Goal: Obtain resource: Obtain resource

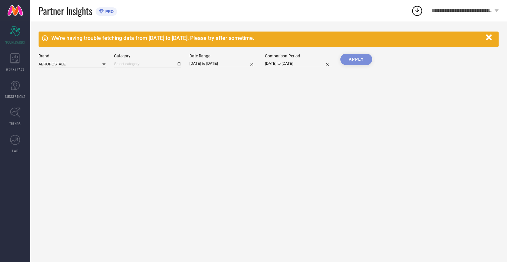
type input "All"
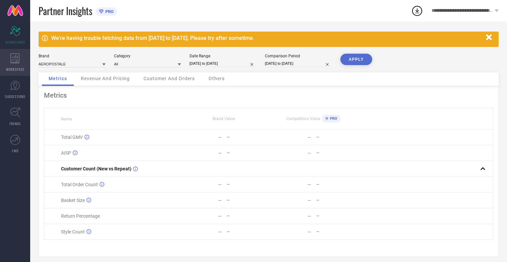
click at [15, 62] on icon at bounding box center [14, 58] width 9 height 10
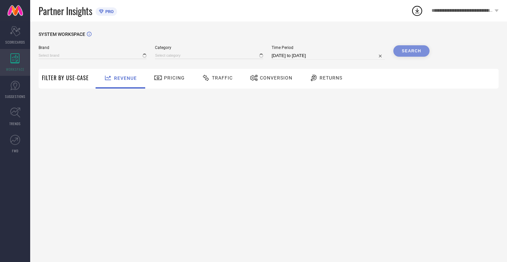
type input "AEROPOSTALE"
type input "All"
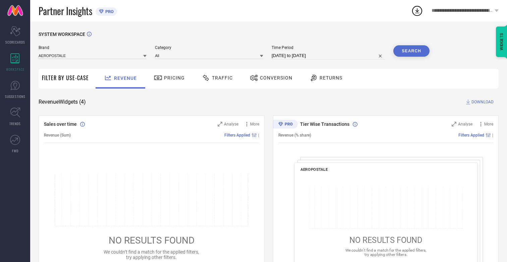
click at [274, 78] on span "Conversion" at bounding box center [276, 77] width 33 height 5
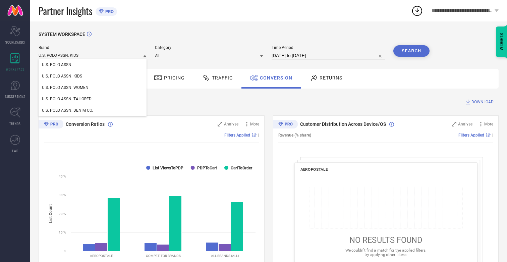
type input "U.S. POLO ASSN. KIDS"
click at [62, 77] on span "U.S. POLO ASSN. KIDS" at bounding box center [62, 76] width 40 height 5
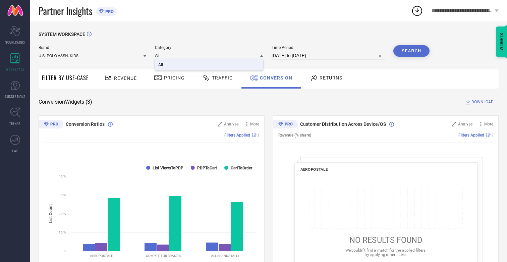
type input "All"
click at [161, 65] on span "All" at bounding box center [160, 64] width 5 height 5
click at [329, 56] on input "[DATE] to [DATE]" at bounding box center [328, 56] width 113 height 8
select select "6"
select select "2025"
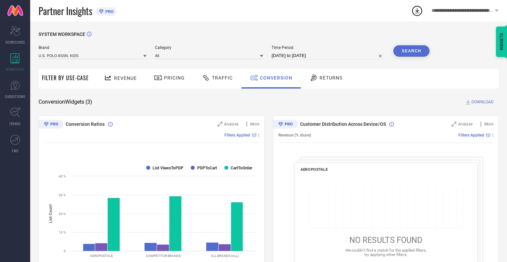
select select "7"
select select "2025"
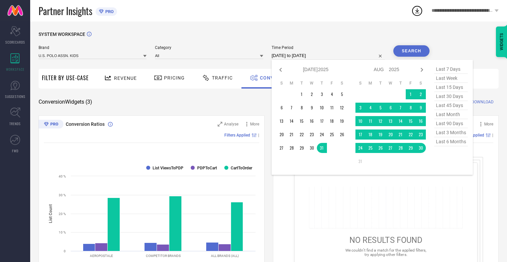
click at [422, 148] on td "30" at bounding box center [421, 148] width 10 height 10
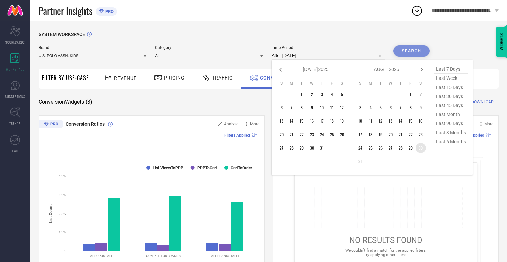
type input "[DATE] to [DATE]"
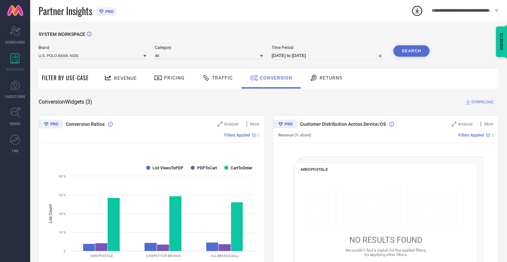
click at [412, 51] on button "Search" at bounding box center [412, 50] width 36 height 11
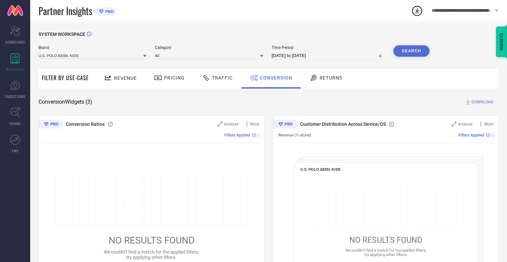
click at [483, 102] on span "DOWNLOAD" at bounding box center [483, 102] width 22 height 7
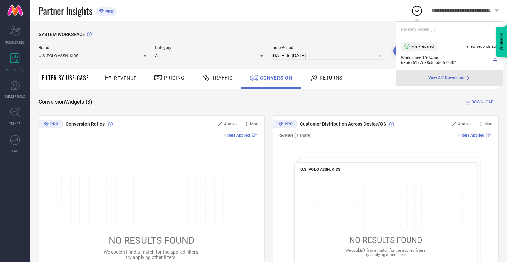
click at [274, 78] on span "Conversion" at bounding box center [276, 77] width 33 height 5
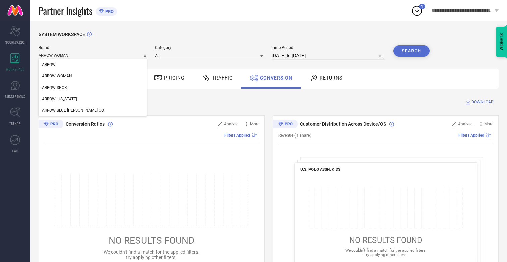
type input "ARROW WOMAN"
click at [57, 77] on span "ARROW WOMAN" at bounding box center [57, 76] width 30 height 5
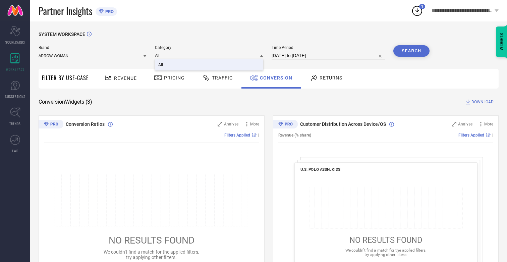
type input "All"
click at [161, 65] on span "All" at bounding box center [160, 64] width 5 height 5
click at [412, 51] on button "Search" at bounding box center [412, 50] width 36 height 11
click at [483, 102] on span "DOWNLOAD" at bounding box center [483, 102] width 22 height 7
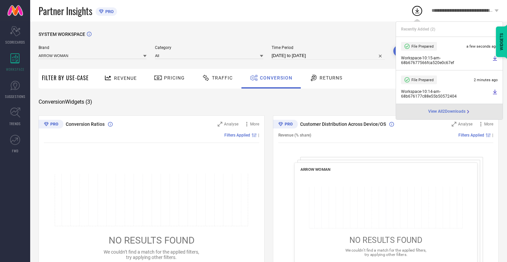
click at [274, 78] on span "Conversion" at bounding box center [276, 77] width 33 height 5
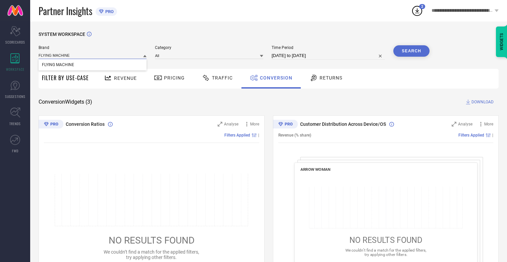
type input "FLYING MACHINE"
click at [58, 65] on span "FLYING MACHINE" at bounding box center [58, 64] width 32 height 5
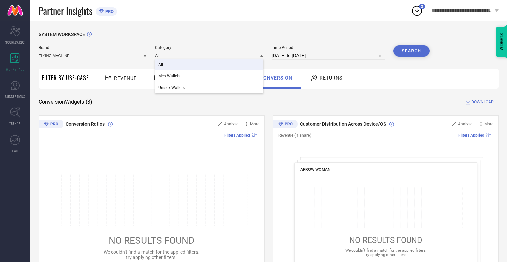
type input "All"
click at [161, 65] on span "All" at bounding box center [160, 64] width 5 height 5
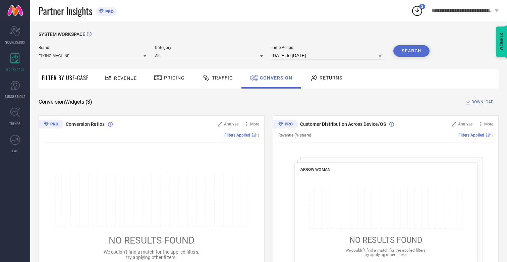
click at [412, 51] on button "Search" at bounding box center [412, 50] width 36 height 11
click at [483, 102] on span "DOWNLOAD" at bounding box center [483, 102] width 22 height 7
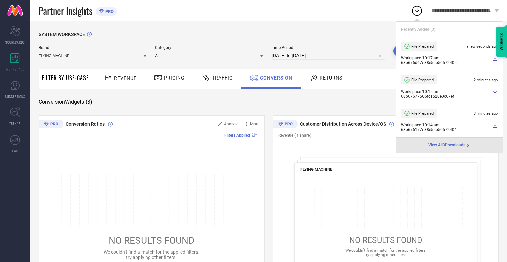
click at [274, 78] on span "Conversion" at bounding box center [276, 77] width 33 height 5
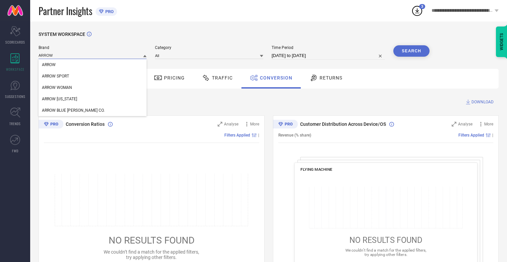
type input "ARROW"
click at [49, 65] on span "ARROW" at bounding box center [49, 64] width 14 height 5
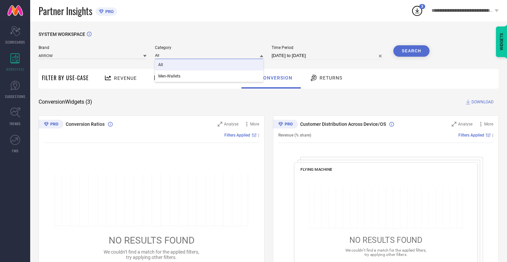
type input "All"
click at [161, 65] on span "All" at bounding box center [160, 64] width 5 height 5
click at [412, 51] on button "Search" at bounding box center [412, 50] width 36 height 11
click at [483, 102] on span "DOWNLOAD" at bounding box center [483, 102] width 22 height 7
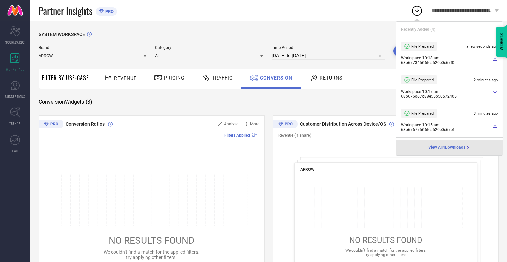
click at [274, 78] on span "Conversion" at bounding box center [276, 77] width 33 height 5
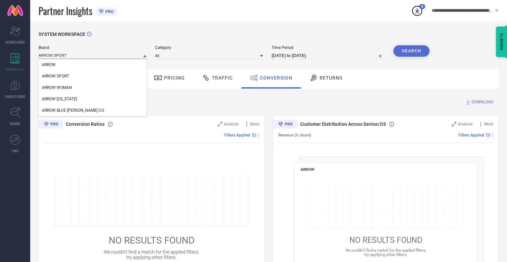
type input "ARROW SPORT"
click at [55, 77] on span "ARROW SPORT" at bounding box center [55, 76] width 27 height 5
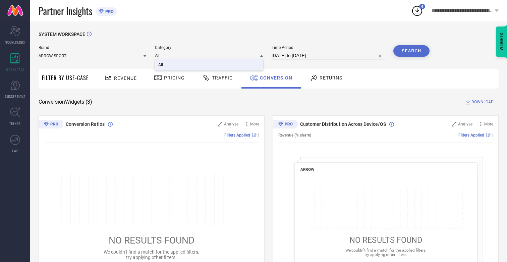
type input "All"
click at [161, 65] on span "All" at bounding box center [160, 64] width 5 height 5
click at [412, 51] on button "Search" at bounding box center [412, 50] width 36 height 11
click at [483, 102] on span "DOWNLOAD" at bounding box center [483, 102] width 22 height 7
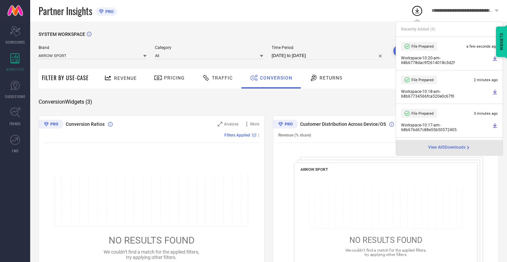
click at [274, 78] on span "Conversion" at bounding box center [276, 77] width 33 height 5
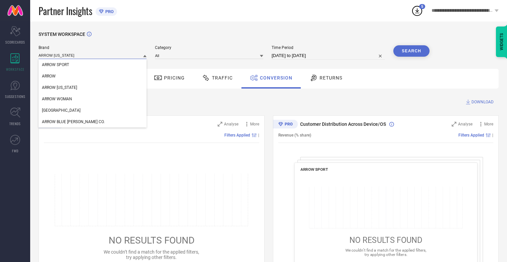
type input "ARROW [US_STATE]"
click at [59, 88] on span "ARROW [US_STATE]" at bounding box center [59, 87] width 35 height 5
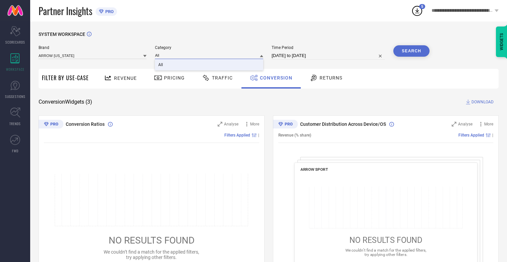
type input "All"
click at [161, 65] on span "All" at bounding box center [160, 64] width 5 height 5
click at [412, 51] on button "Search" at bounding box center [412, 50] width 36 height 11
click at [483, 102] on span "DOWNLOAD" at bounding box center [483, 102] width 22 height 7
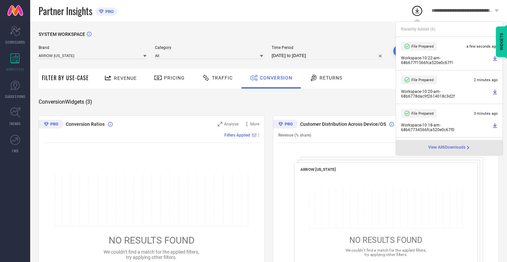
click at [274, 78] on span "Conversion" at bounding box center [276, 77] width 33 height 5
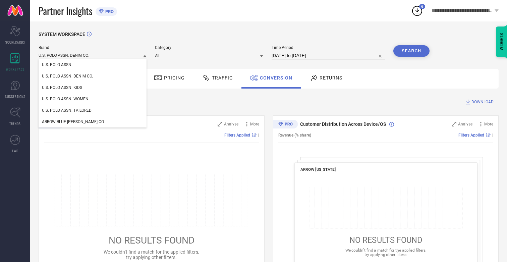
type input "U.S. POLO ASSN. DENIM CO."
click at [67, 77] on span "U.S. POLO ASSN. DENIM CO." at bounding box center [67, 76] width 51 height 5
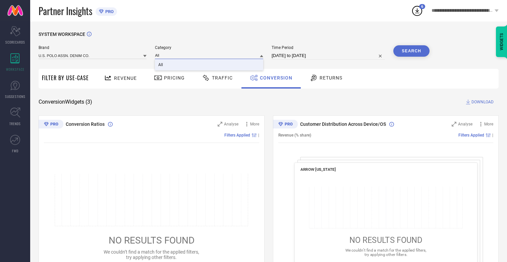
type input "All"
click at [161, 65] on span "All" at bounding box center [160, 64] width 5 height 5
click at [412, 51] on button "Search" at bounding box center [412, 50] width 36 height 11
click at [483, 102] on span "DOWNLOAD" at bounding box center [483, 102] width 22 height 7
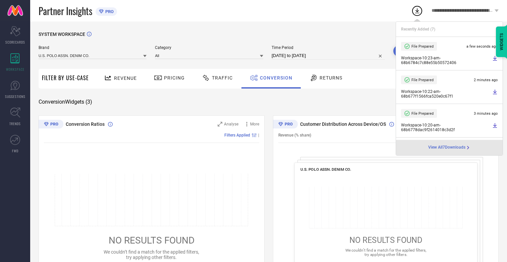
click at [274, 78] on span "Conversion" at bounding box center [276, 77] width 33 height 5
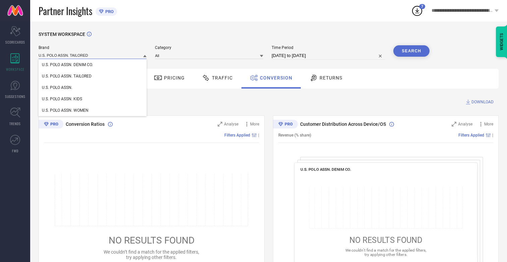
type input "U.S. POLO ASSN. TAILORED"
click at [67, 77] on span "U.S. POLO ASSN. TAILORED" at bounding box center [67, 76] width 50 height 5
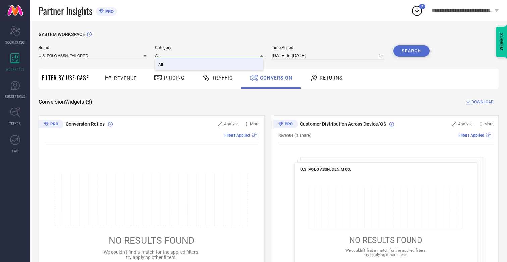
type input "All"
click at [161, 65] on span "All" at bounding box center [160, 64] width 5 height 5
click at [412, 51] on button "Search" at bounding box center [412, 50] width 36 height 11
click at [483, 102] on span "DOWNLOAD" at bounding box center [483, 102] width 22 height 7
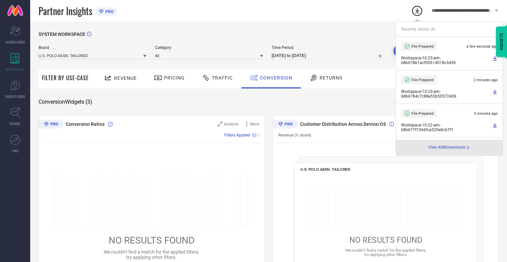
click at [274, 78] on span "Conversion" at bounding box center [276, 77] width 33 height 5
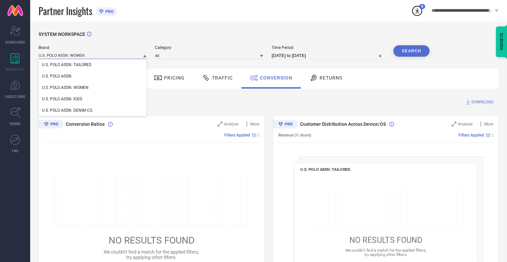
type input "U.S. POLO ASSN. WOMEN"
click at [65, 88] on span "U.S. POLO ASSN. WOMEN" at bounding box center [65, 87] width 47 height 5
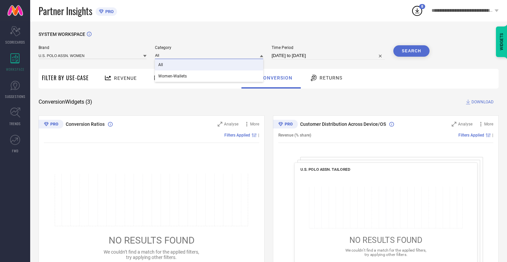
type input "All"
click at [161, 65] on span "All" at bounding box center [160, 64] width 5 height 5
click at [412, 51] on button "Search" at bounding box center [412, 50] width 36 height 11
click at [483, 102] on span "DOWNLOAD" at bounding box center [483, 102] width 22 height 7
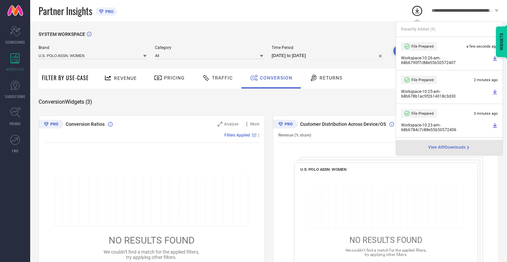
click at [274, 78] on span "Conversion" at bounding box center [276, 77] width 33 height 5
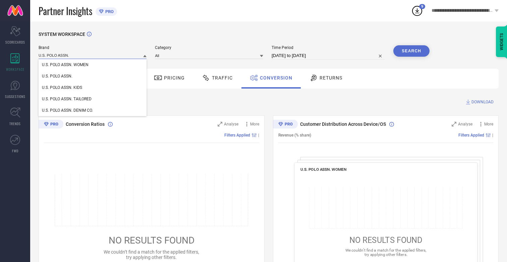
type input "U.S. POLO ASSN."
click at [57, 77] on span "U.S. POLO ASSN." at bounding box center [57, 76] width 31 height 5
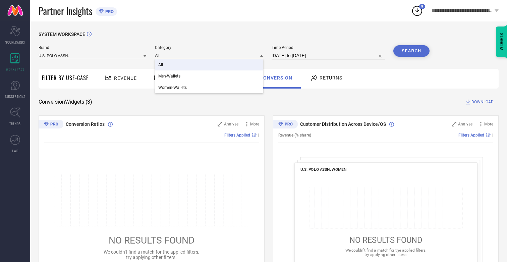
type input "All"
click at [161, 65] on span "All" at bounding box center [160, 64] width 5 height 5
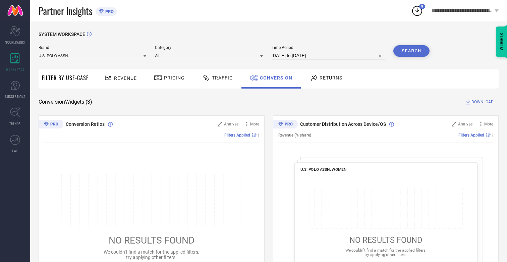
click at [412, 51] on button "Search" at bounding box center [412, 50] width 36 height 11
click at [483, 102] on span "DOWNLOAD" at bounding box center [483, 102] width 22 height 7
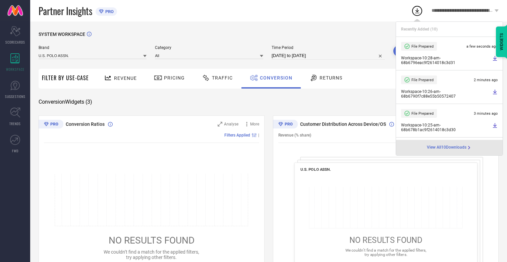
click at [274, 78] on span "Conversion" at bounding box center [276, 77] width 33 height 5
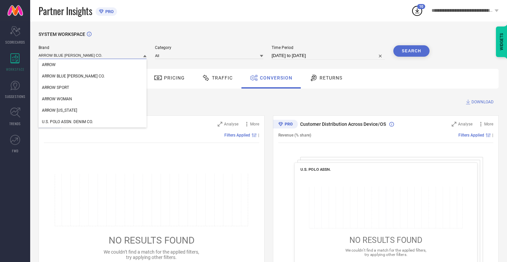
type input "ARROW BLUE [PERSON_NAME] CO."
click at [63, 77] on span "ARROW BLUE [PERSON_NAME] CO." at bounding box center [73, 76] width 63 height 5
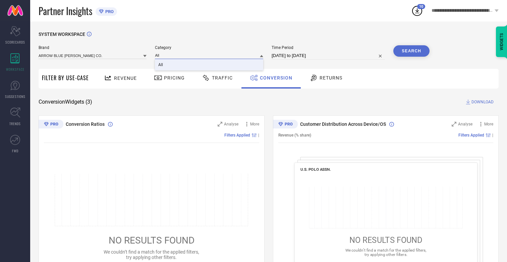
type input "All"
click at [161, 65] on span "All" at bounding box center [160, 64] width 5 height 5
click at [412, 51] on button "Search" at bounding box center [412, 50] width 36 height 11
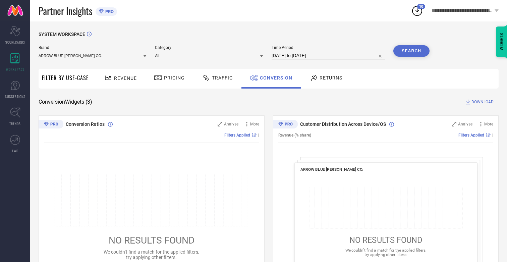
click at [483, 102] on span "DOWNLOAD" at bounding box center [483, 102] width 22 height 7
